Goal: Information Seeking & Learning: Check status

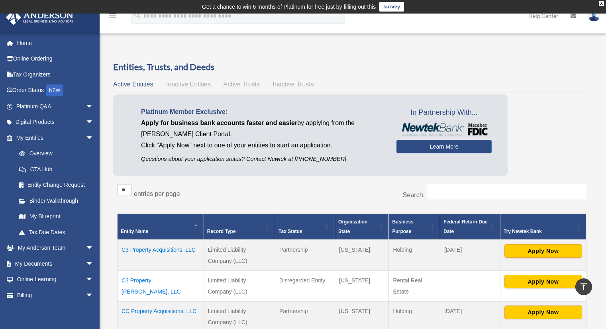
scroll to position [188, 0]
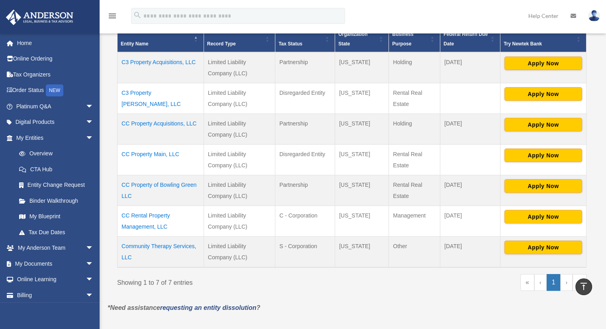
click at [155, 122] on td "CC Property Acquisitions, LLC" at bounding box center [161, 129] width 86 height 31
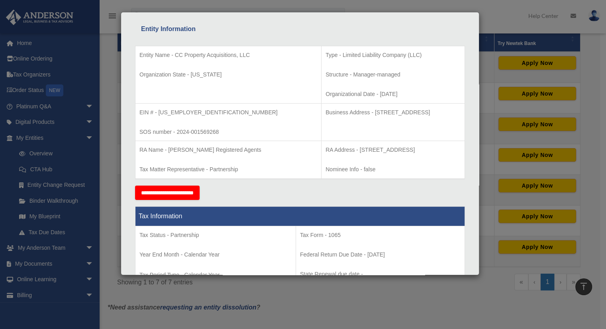
scroll to position [126, 0]
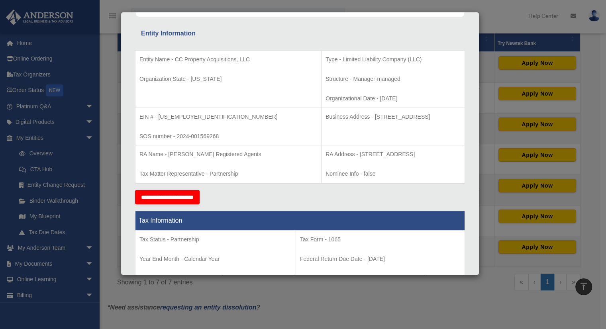
click at [500, 23] on div "Details × Articles Sent Organizational Date" at bounding box center [303, 164] width 606 height 329
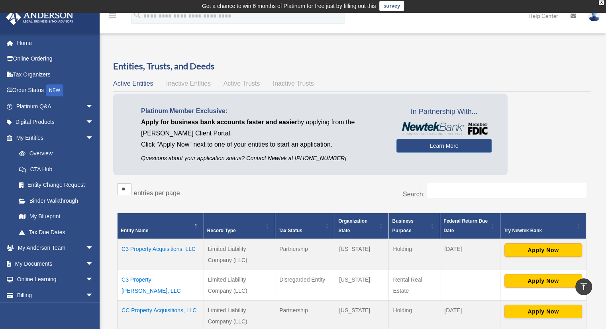
scroll to position [0, 0]
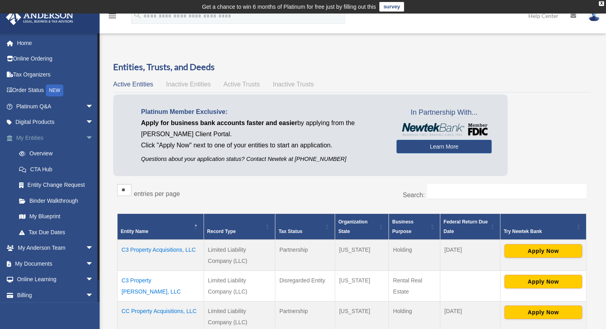
click at [41, 136] on link "My Entities arrow_drop_down" at bounding box center [56, 138] width 100 height 16
click at [86, 136] on span "arrow_drop_down" at bounding box center [94, 138] width 16 height 16
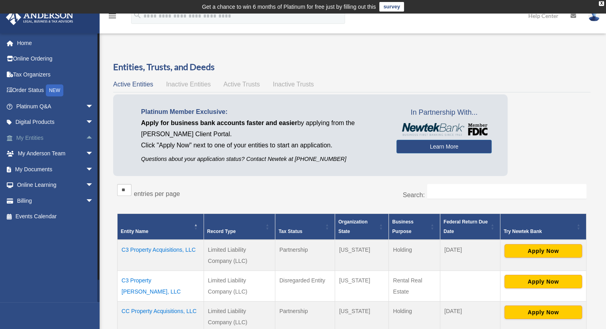
click at [31, 138] on link "My Entities arrow_drop_up" at bounding box center [56, 138] width 100 height 16
click at [86, 139] on span "arrow_drop_up" at bounding box center [94, 138] width 16 height 16
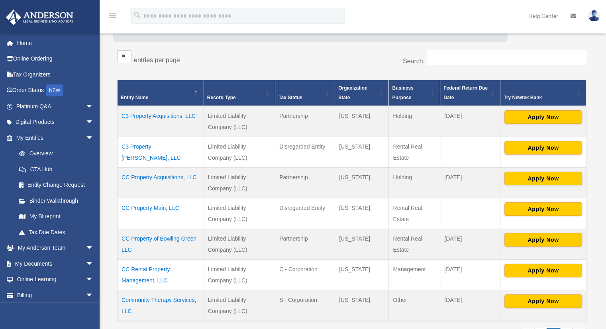
scroll to position [134, 0]
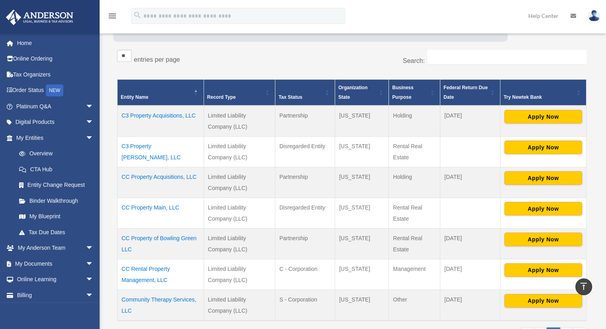
click at [145, 115] on td "C3 Property Acquisitions, LLC" at bounding box center [161, 121] width 86 height 31
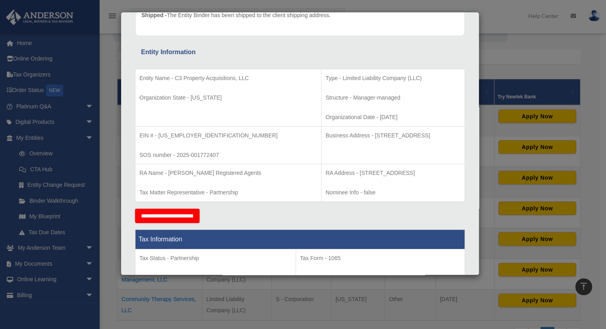
scroll to position [128, 0]
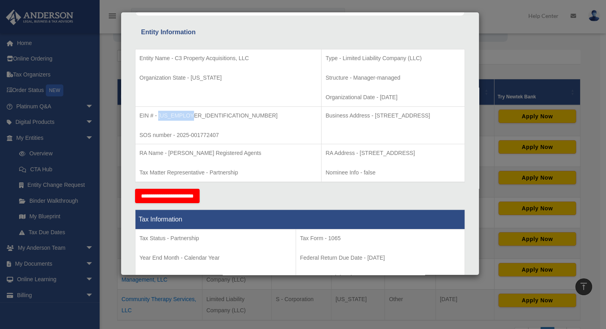
drag, startPoint x: 189, startPoint y: 115, endPoint x: 159, endPoint y: 117, distance: 30.0
click at [159, 117] on p "EIN # - 39-4454744" at bounding box center [228, 116] width 178 height 10
click at [220, 113] on p "EIN # - 39-4454744" at bounding box center [228, 116] width 178 height 10
drag, startPoint x: 189, startPoint y: 114, endPoint x: 159, endPoint y: 117, distance: 29.7
click at [159, 117] on p "EIN # - 39-4454744" at bounding box center [228, 116] width 178 height 10
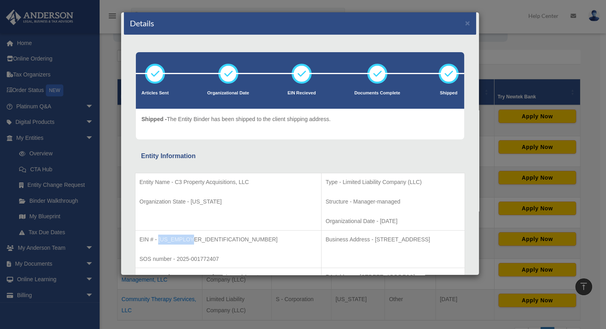
scroll to position [0, 0]
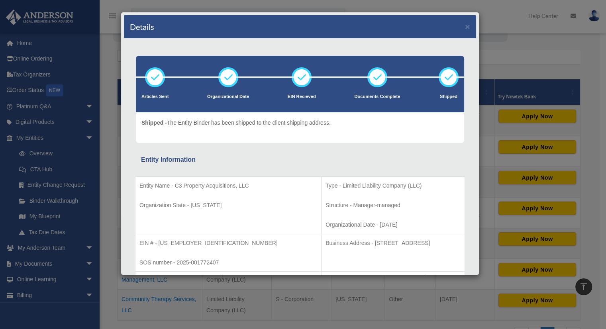
click at [516, 53] on div "Details × Articles Sent Organizational Date" at bounding box center [303, 164] width 606 height 329
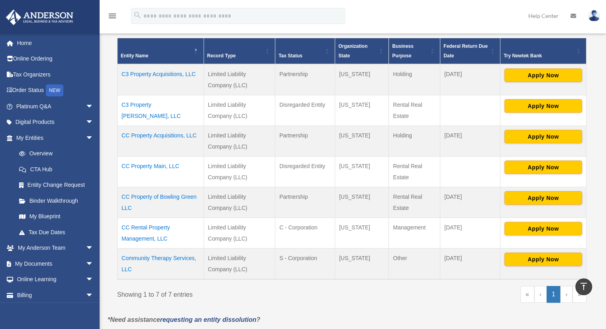
scroll to position [175, 0]
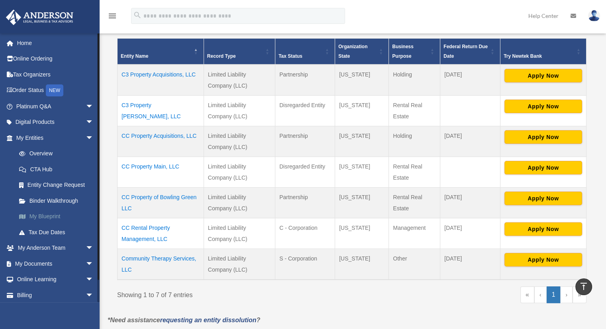
click at [45, 215] on link "My Blueprint" at bounding box center [58, 217] width 94 height 16
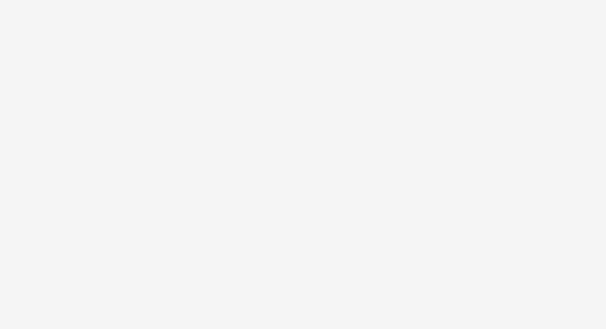
scroll to position [65, 0]
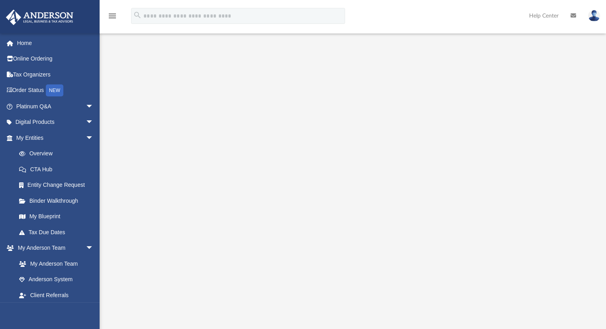
scroll to position [45, 0]
click at [86, 249] on span "arrow_drop_down" at bounding box center [94, 248] width 16 height 16
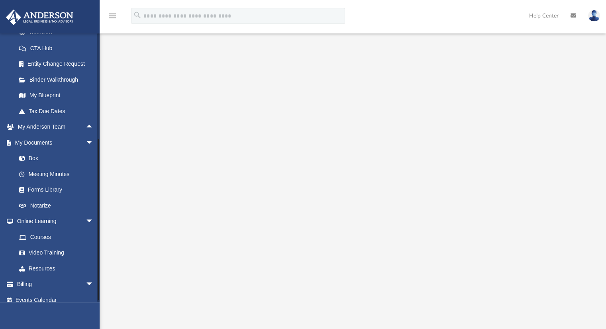
scroll to position [128, 0]
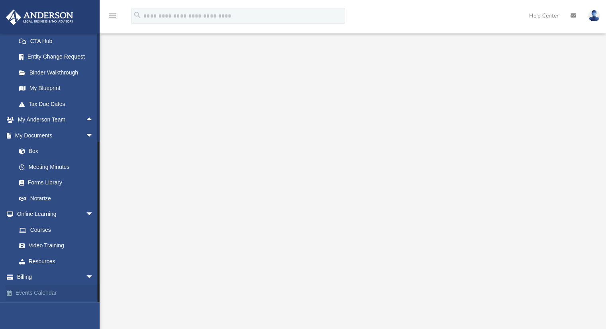
drag, startPoint x: 99, startPoint y: 174, endPoint x: 94, endPoint y: 290, distance: 115.7
click at [94, 290] on div "[EMAIL_ADDRESS][DOMAIN_NAME] Sign Out [EMAIL_ADDRESS][DOMAIN_NAME] Home Online …" at bounding box center [50, 167] width 100 height 269
click at [32, 150] on link "Box" at bounding box center [58, 151] width 94 height 16
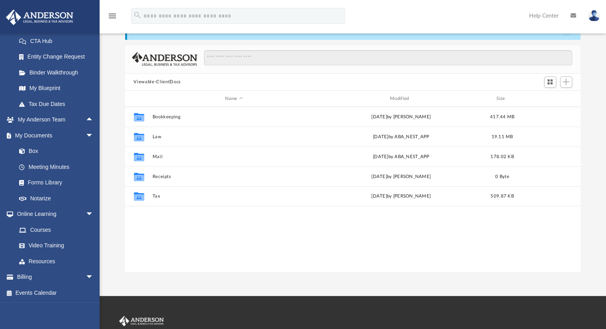
scroll to position [175, 450]
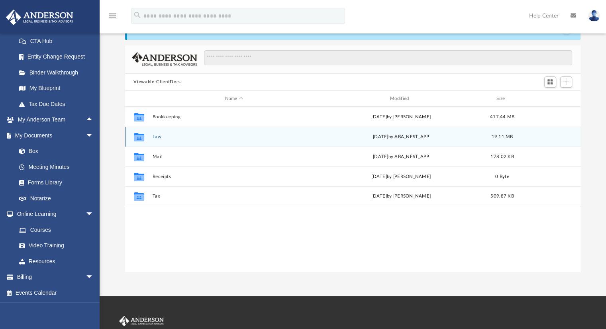
click at [142, 137] on icon "grid" at bounding box center [139, 138] width 10 height 6
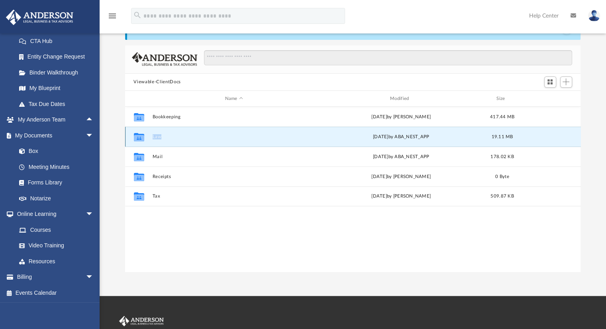
click at [142, 137] on icon "grid" at bounding box center [139, 138] width 10 height 6
click at [135, 137] on icon "grid" at bounding box center [139, 138] width 10 height 6
click at [159, 138] on button "Law" at bounding box center [233, 136] width 163 height 5
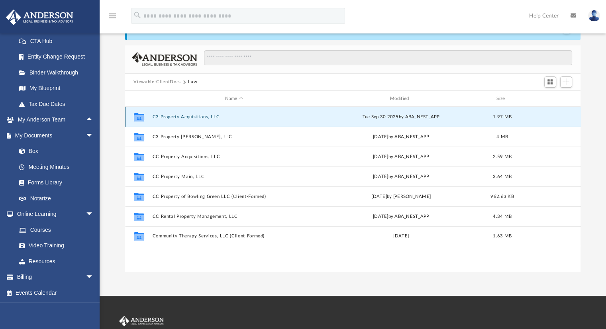
click at [177, 117] on button "C3 Property Acquisitions, LLC" at bounding box center [233, 116] width 163 height 5
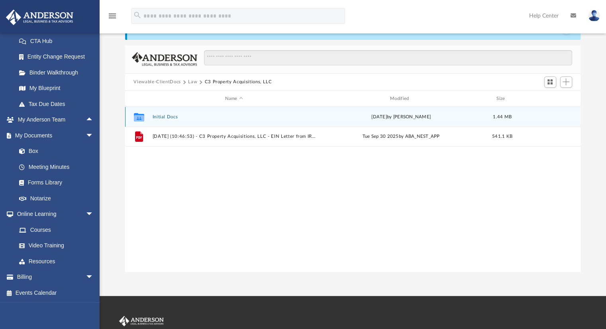
click at [161, 118] on button "Initial Docs" at bounding box center [233, 116] width 163 height 5
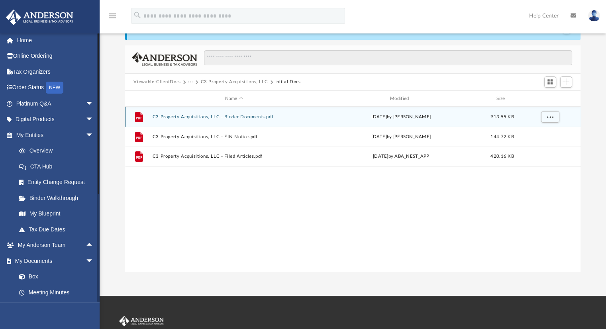
scroll to position [0, 0]
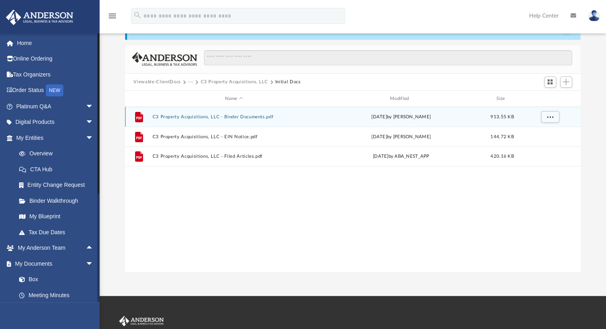
drag, startPoint x: 98, startPoint y: 182, endPoint x: 97, endPoint y: 53, distance: 129.1
click at [97, 53] on div at bounding box center [98, 167] width 2 height 269
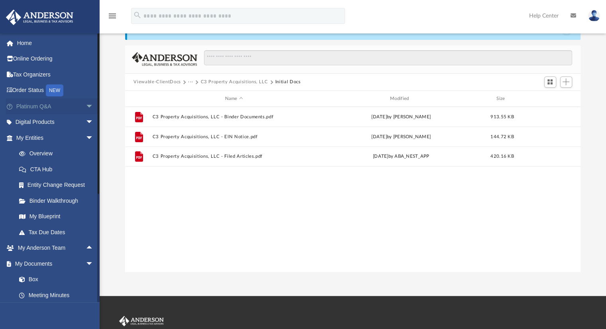
click at [86, 106] on span "arrow_drop_down" at bounding box center [94, 106] width 16 height 16
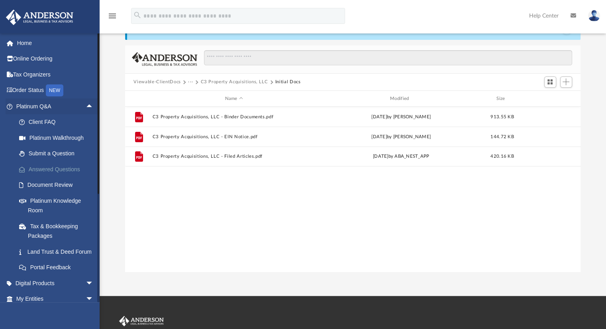
click at [48, 173] on link "Answered Questions" at bounding box center [58, 169] width 94 height 16
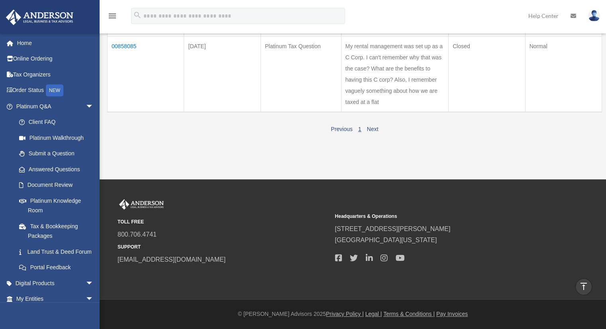
scroll to position [442, 0]
click at [375, 132] on link "Next" at bounding box center [373, 129] width 12 height 6
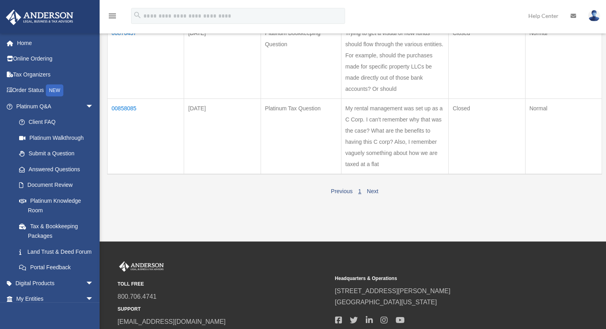
scroll to position [352, 0]
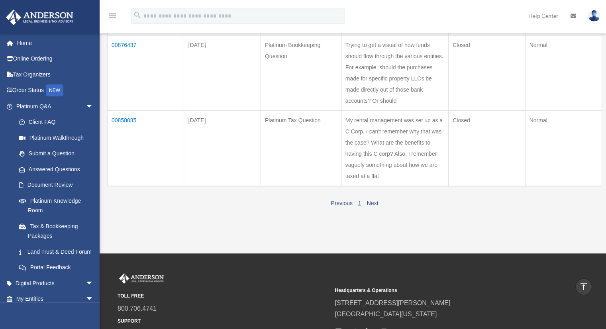
click at [129, 178] on td "00858085" at bounding box center [146, 148] width 77 height 76
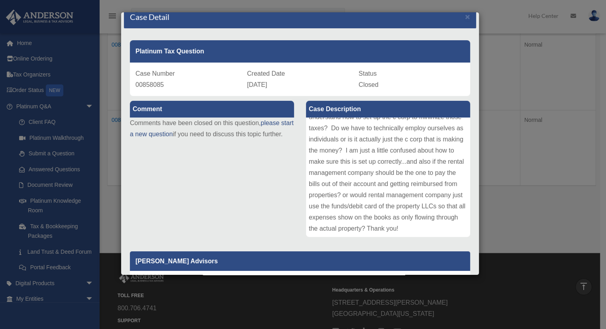
scroll to position [0, 0]
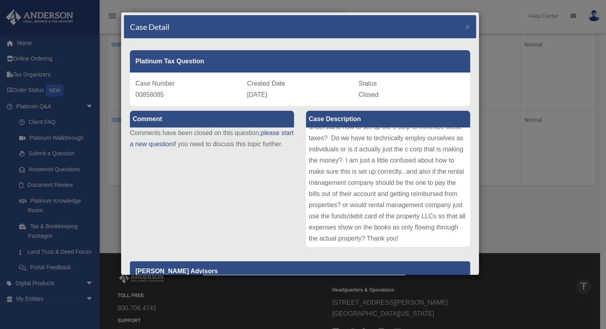
click at [540, 92] on div "Case Detail × Platinum Tax Question Case Number 00858085 Created Date February …" at bounding box center [303, 164] width 606 height 329
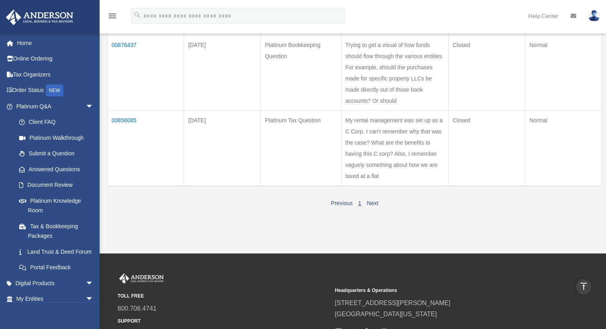
click at [123, 88] on td "00876437" at bounding box center [146, 72] width 77 height 75
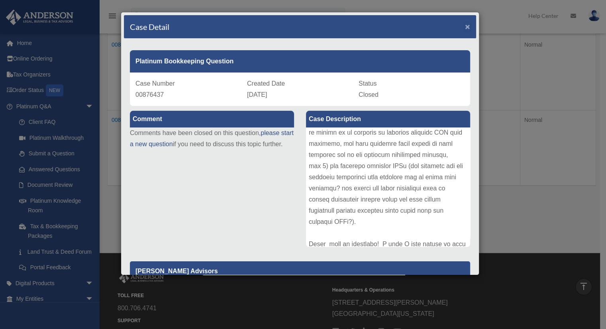
click at [465, 26] on span "×" at bounding box center [467, 26] width 5 height 9
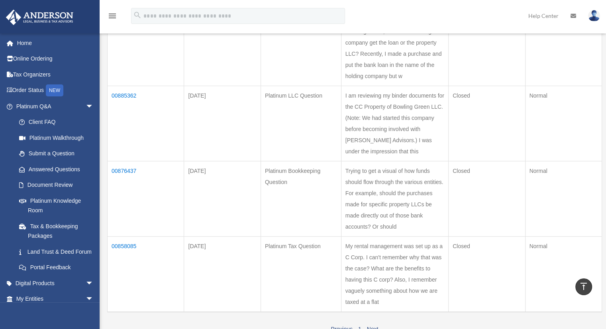
scroll to position [232, 0]
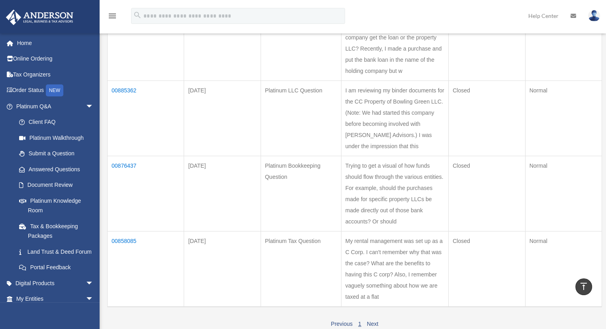
click at [124, 120] on td "00885362" at bounding box center [146, 117] width 77 height 75
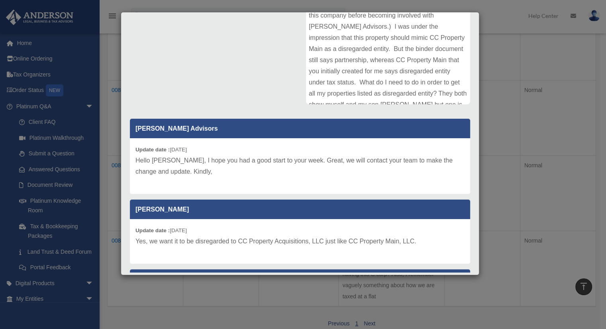
scroll to position [164, 0]
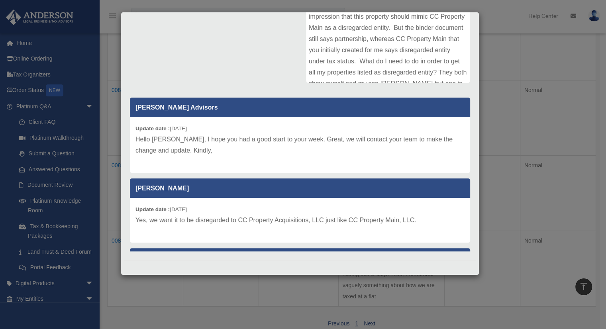
click at [511, 67] on div "Case Detail × Platinum LLC Question Case Number 00885362 Created Date February …" at bounding box center [303, 164] width 606 height 329
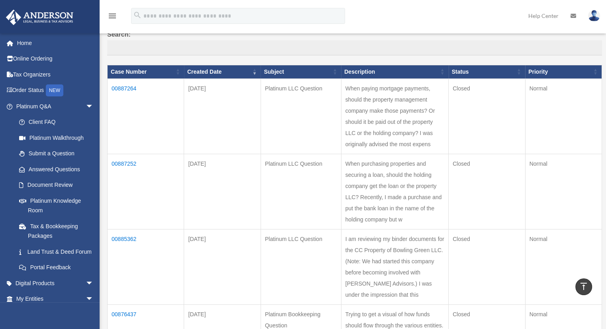
scroll to position [81, 0]
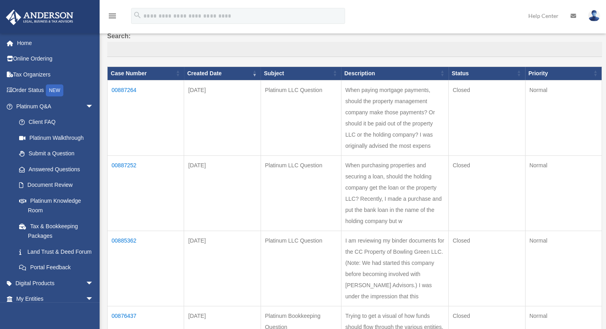
click at [127, 186] on td "00887252" at bounding box center [146, 192] width 77 height 75
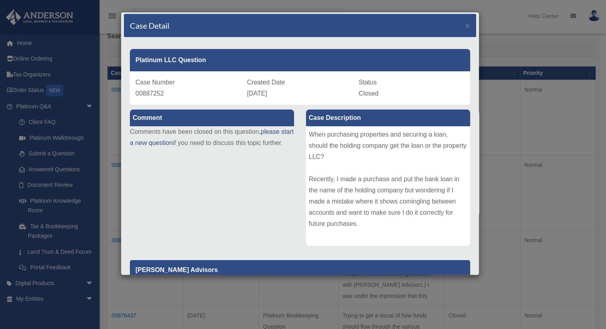
scroll to position [0, 0]
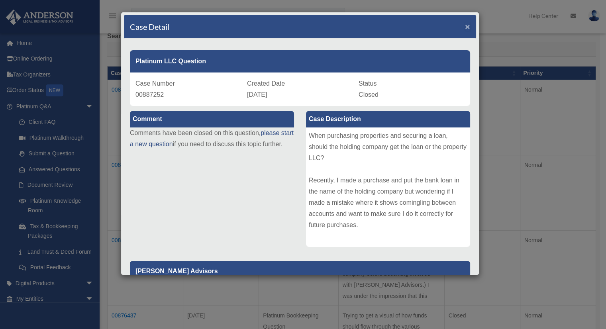
click at [465, 25] on span "×" at bounding box center [467, 26] width 5 height 9
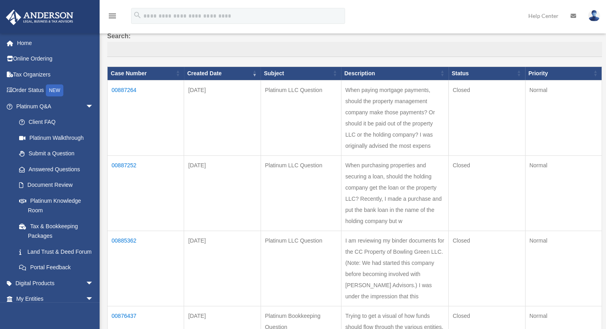
drag, startPoint x: 124, startPoint y: 88, endPoint x: 120, endPoint y: 89, distance: 4.8
click at [120, 89] on td "00887264" at bounding box center [146, 117] width 77 height 75
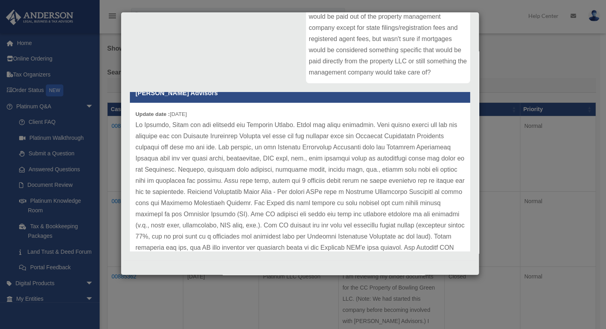
scroll to position [16, 0]
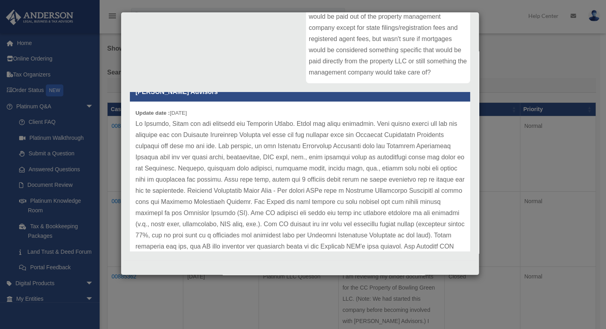
click at [509, 75] on div "Case Detail × Platinum LLC Question Case Number 00887264 Created Date March 1, …" at bounding box center [303, 164] width 606 height 329
